Goal: Information Seeking & Learning: Find contact information

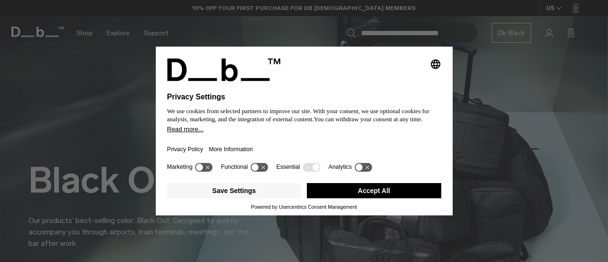
click at [339, 186] on button "Accept All" at bounding box center [374, 190] width 134 height 15
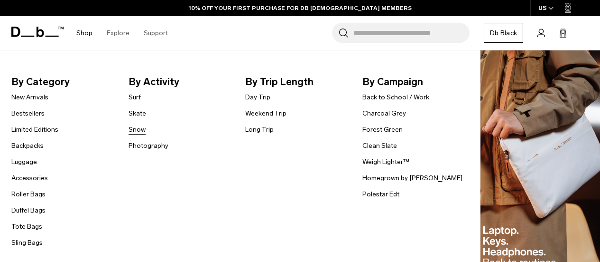
click at [136, 133] on link "Snow" at bounding box center [137, 129] width 17 height 10
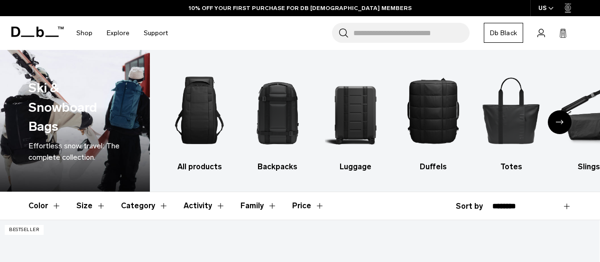
scroll to position [215, 0]
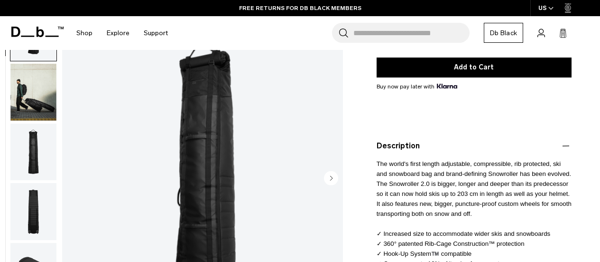
scroll to position [164, 0]
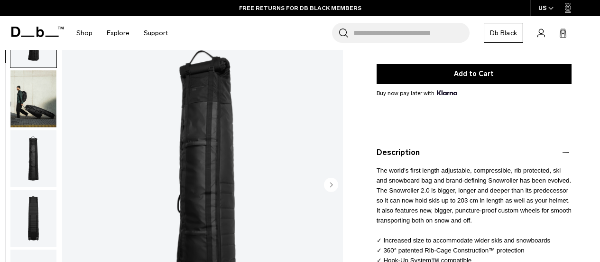
click at [29, 106] on img "button" at bounding box center [33, 98] width 46 height 57
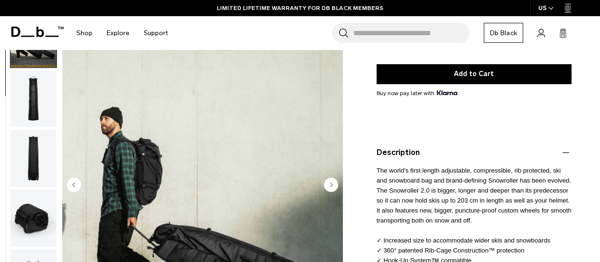
click at [29, 145] on img "button" at bounding box center [33, 158] width 46 height 57
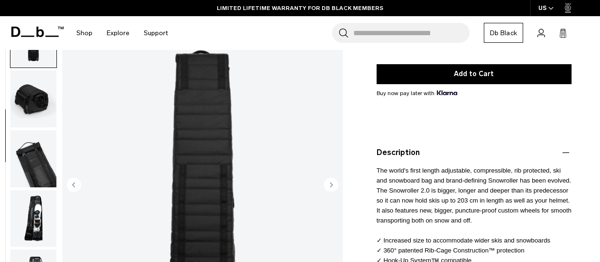
click at [34, 166] on img "button" at bounding box center [33, 158] width 46 height 57
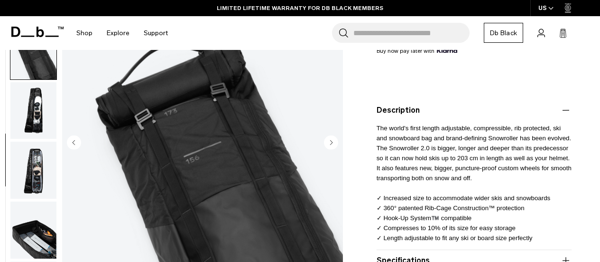
scroll to position [206, 0]
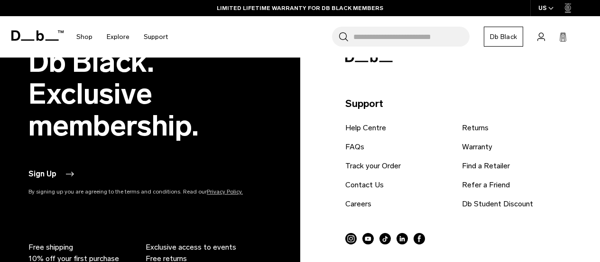
scroll to position [2050, 0]
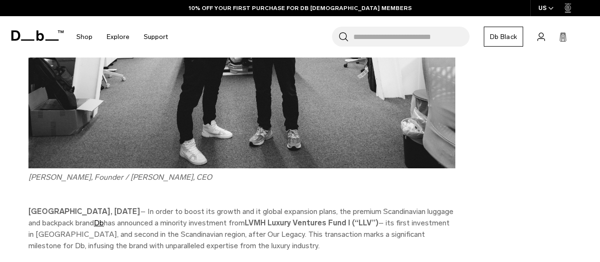
scroll to position [369, 0]
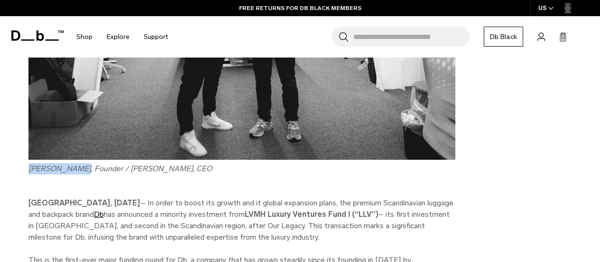
drag, startPoint x: 30, startPoint y: 167, endPoint x: 73, endPoint y: 169, distance: 42.8
click at [73, 169] on em "[PERSON_NAME], Founder / [PERSON_NAME], CEO" at bounding box center [120, 168] width 184 height 9
copy em "[PERSON_NAME]"
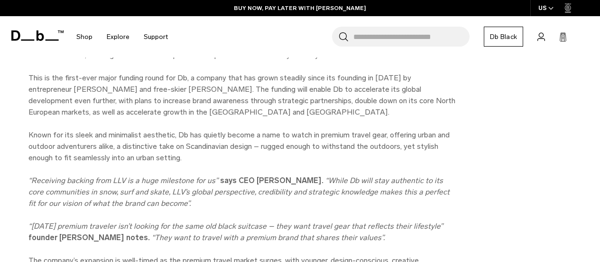
scroll to position [552, 0]
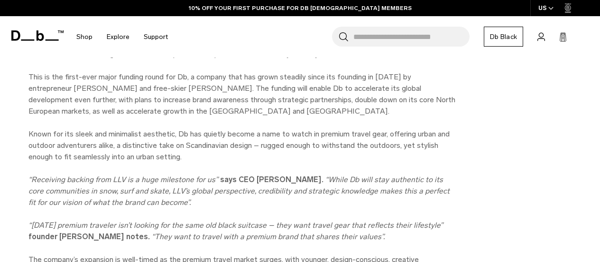
drag, startPoint x: 247, startPoint y: 178, endPoint x: 298, endPoint y: 181, distance: 50.9
click at [298, 181] on strong "says CEO [PERSON_NAME]." at bounding box center [271, 179] width 103 height 9
copy strong "[PERSON_NAME]"
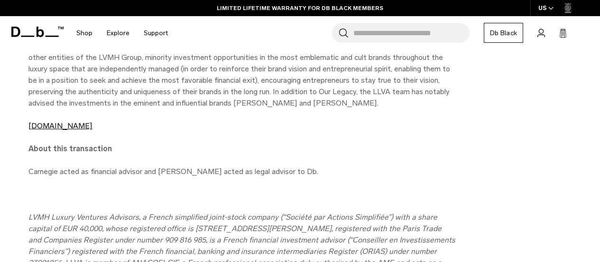
scroll to position [1276, 0]
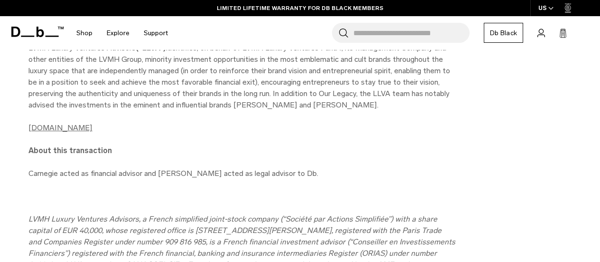
click at [93, 123] on link "[DOMAIN_NAME]" at bounding box center [60, 127] width 64 height 9
